Goal: Find specific page/section: Find specific page/section

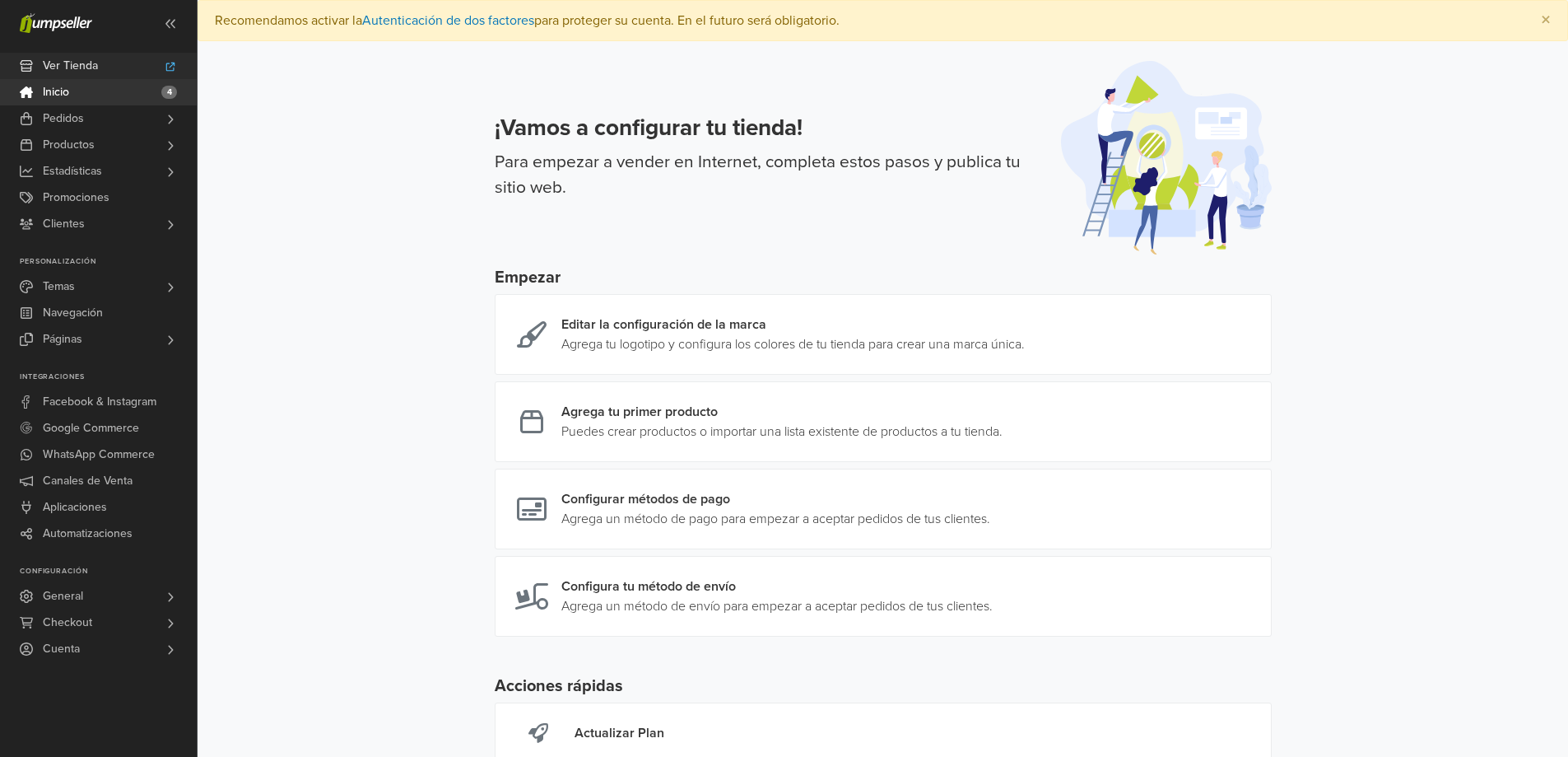
click at [84, 61] on span "Ver Tienda" at bounding box center [70, 66] width 55 height 26
click at [77, 593] on span "General" at bounding box center [63, 597] width 40 height 26
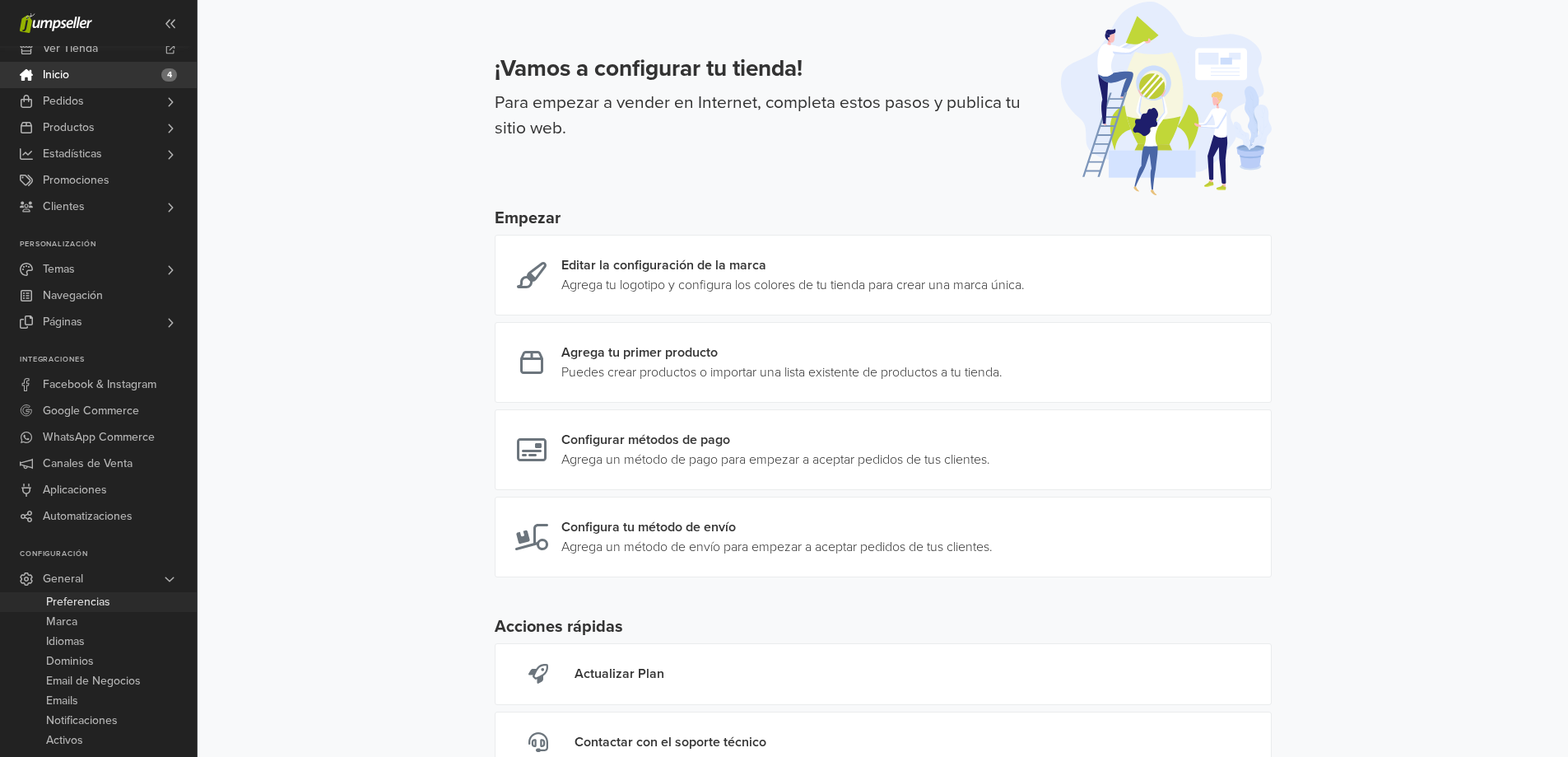
scroll to position [122, 0]
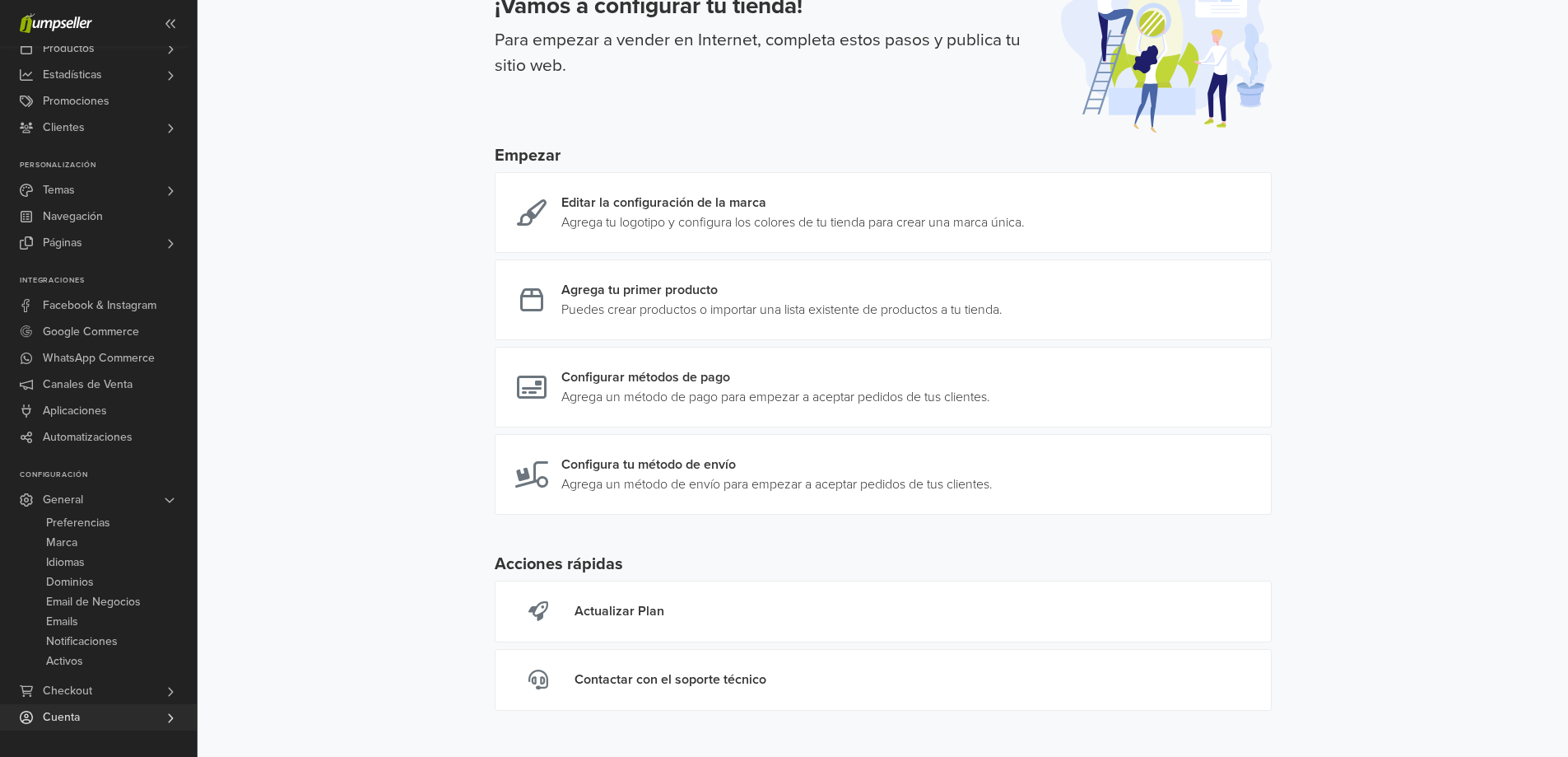
click at [112, 713] on link "Cuenta" at bounding box center [98, 718] width 197 height 26
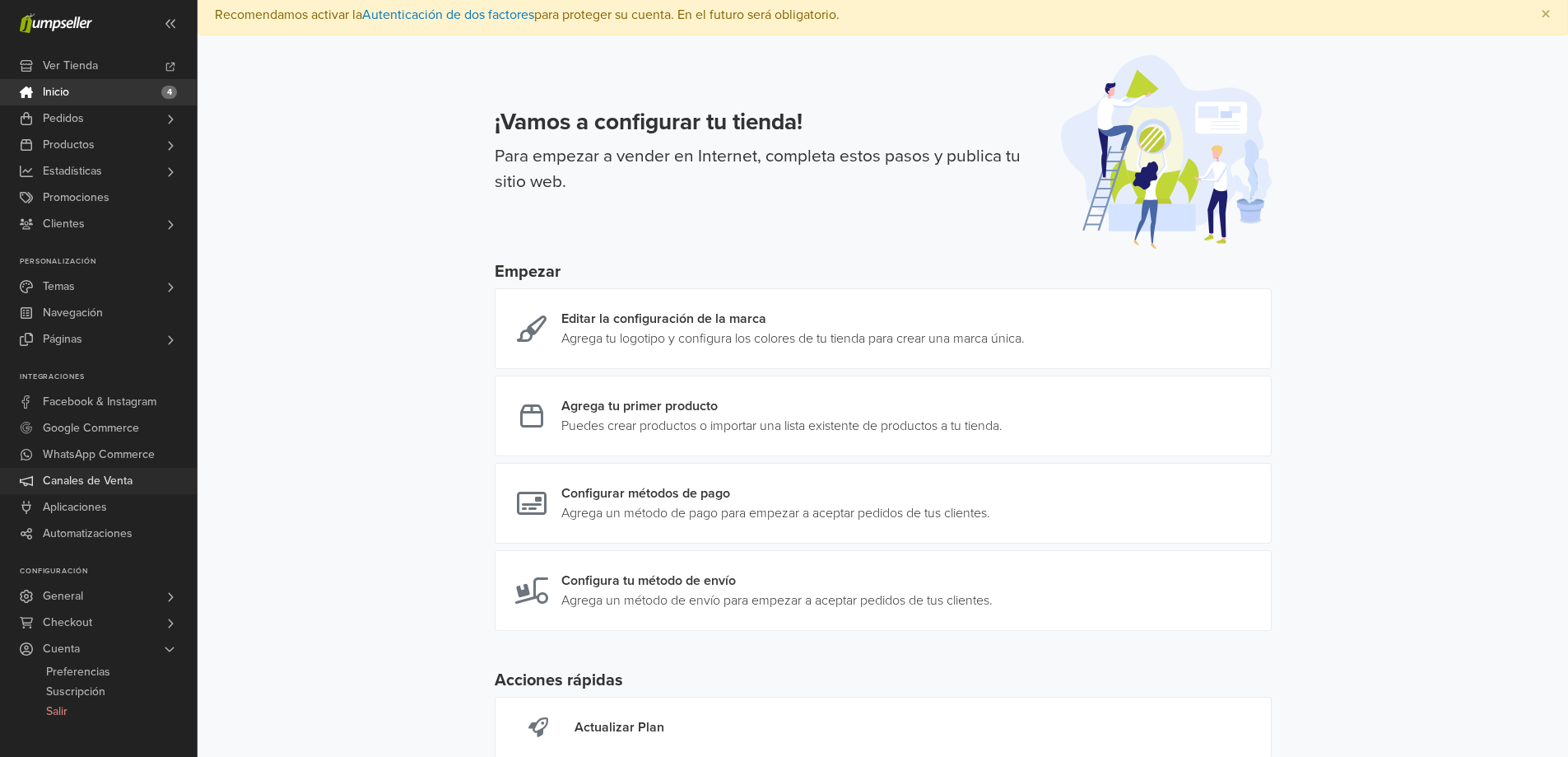
scroll to position [0, 0]
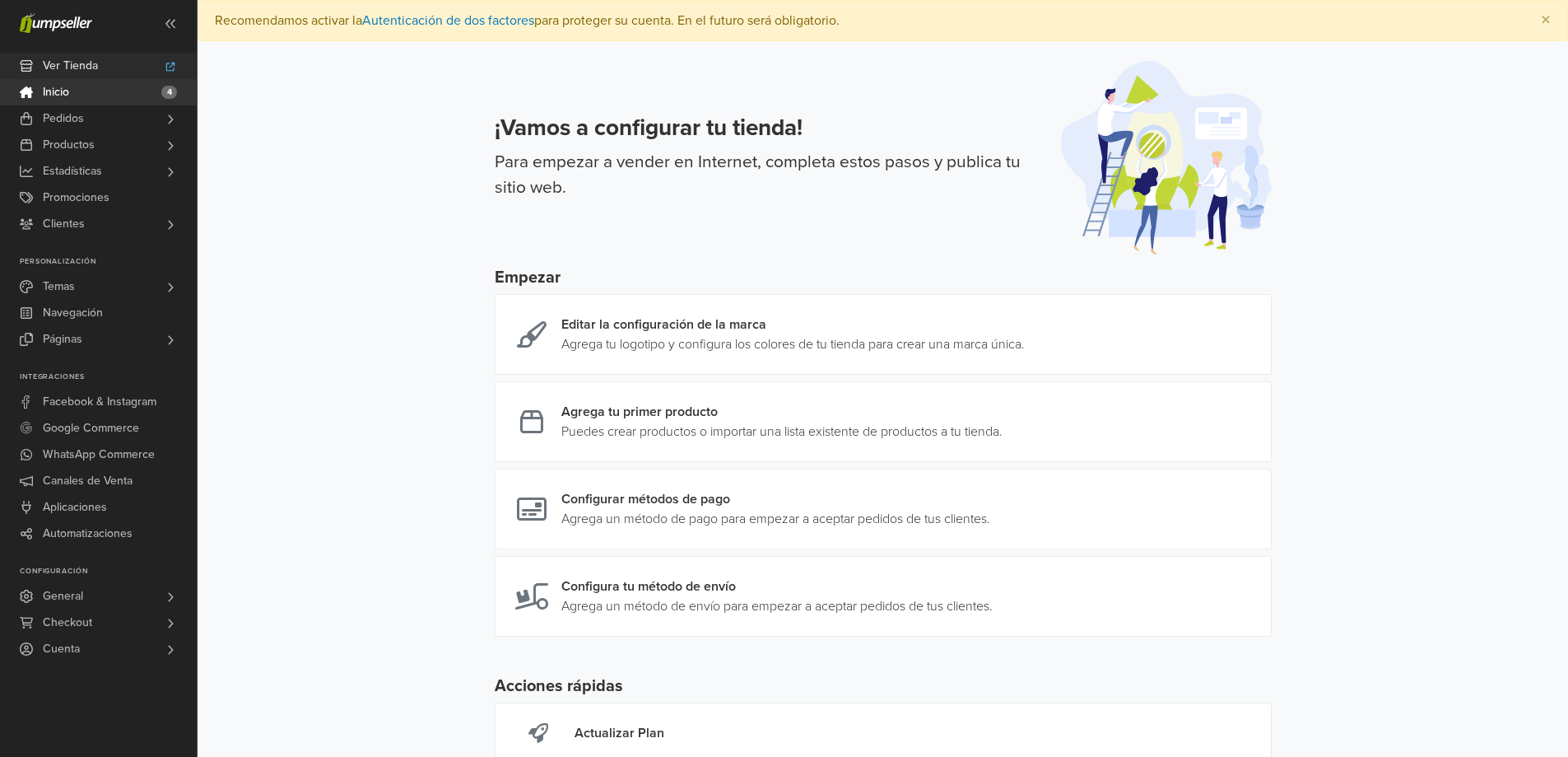
click at [52, 58] on span "Ver Tienda" at bounding box center [70, 66] width 55 height 26
click at [108, 281] on link "Temas" at bounding box center [98, 287] width 197 height 26
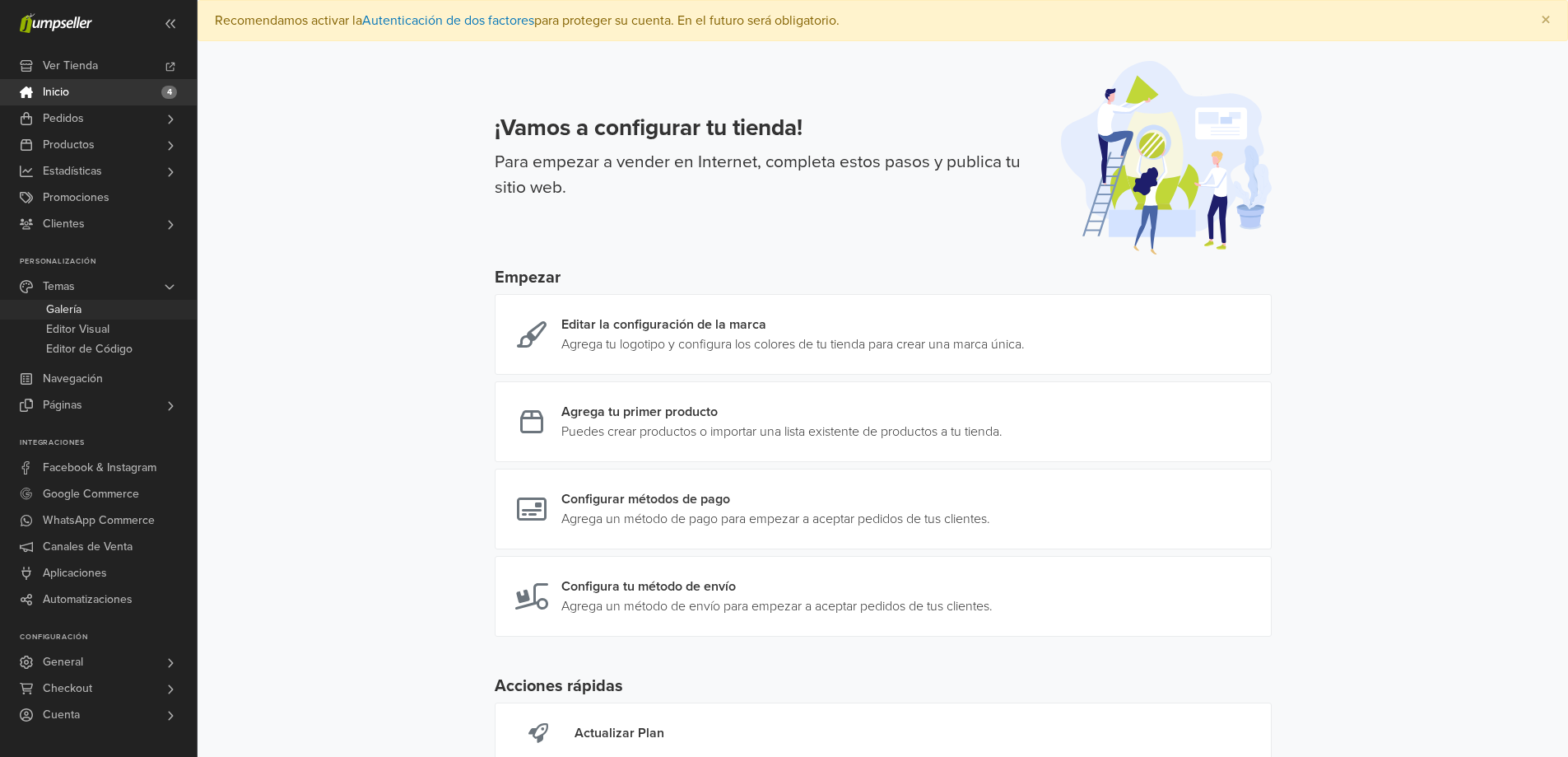
click at [85, 309] on link "Galería" at bounding box center [98, 309] width 197 height 20
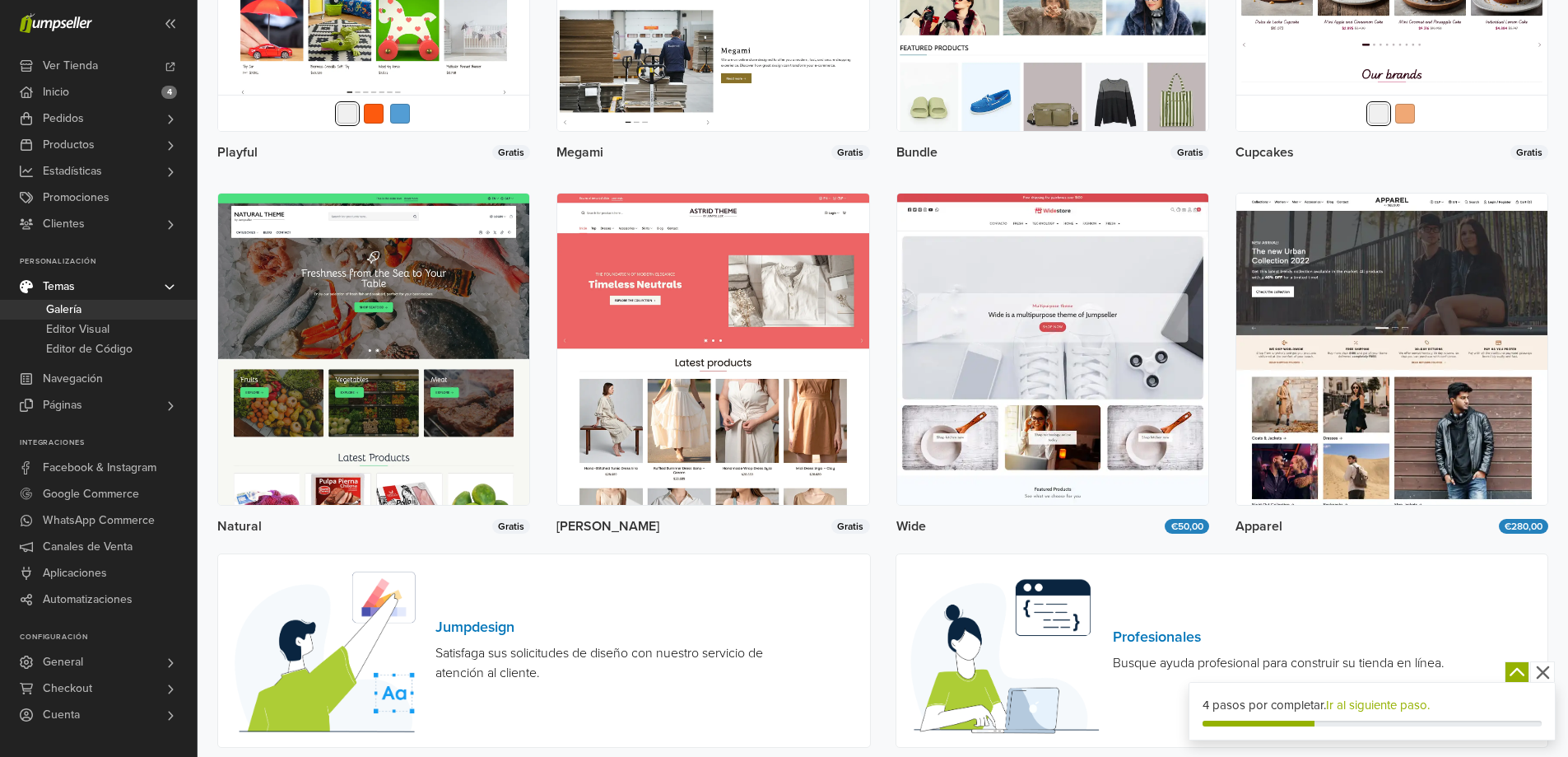
scroll to position [2783, 0]
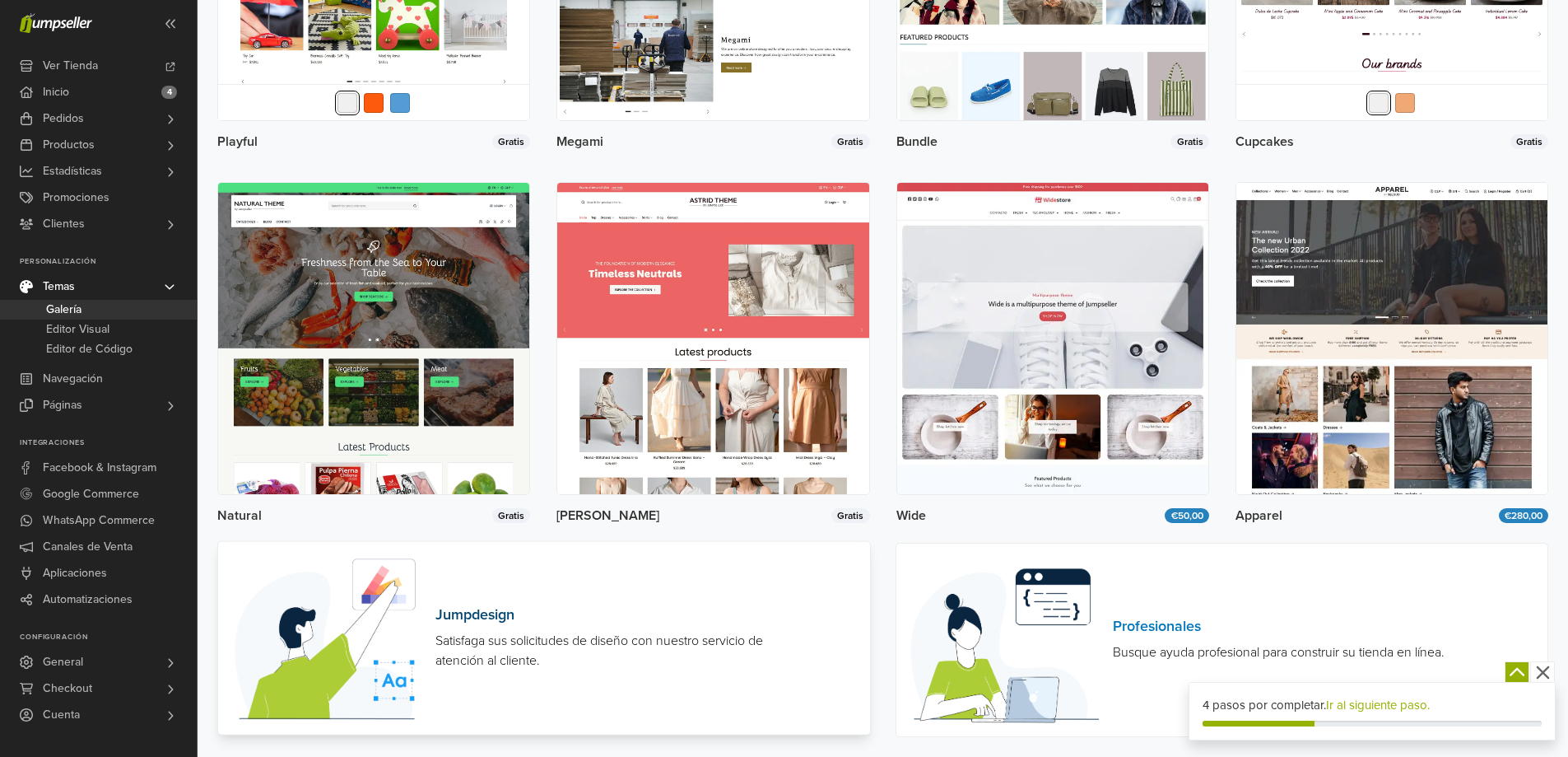
click at [492, 608] on h6 "Jumpdesign" at bounding box center [619, 615] width 367 height 18
